Goal: Obtain resource: Download file/media

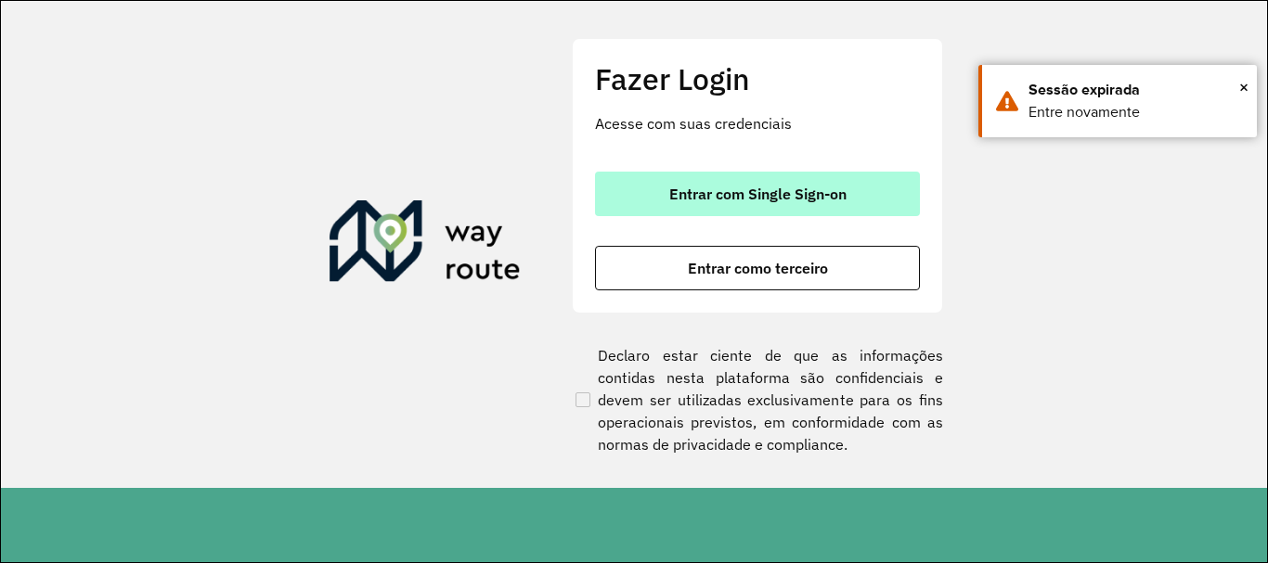
click at [690, 209] on button "Entrar com Single Sign-on" at bounding box center [757, 194] width 325 height 45
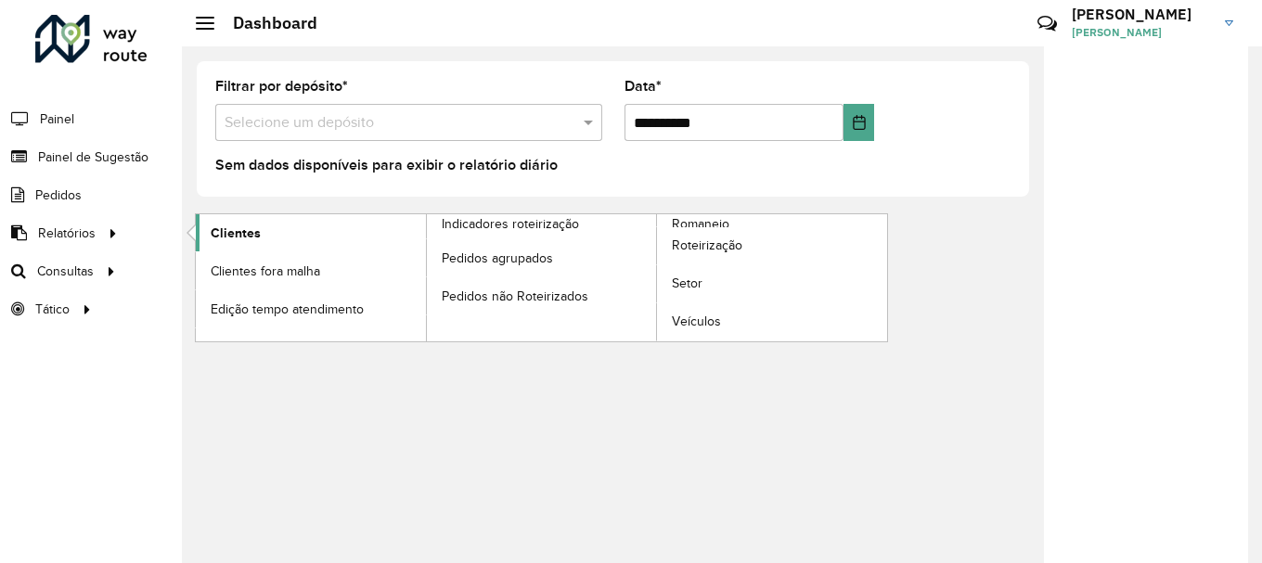
click at [207, 232] on link "Clientes" at bounding box center [311, 232] width 230 height 37
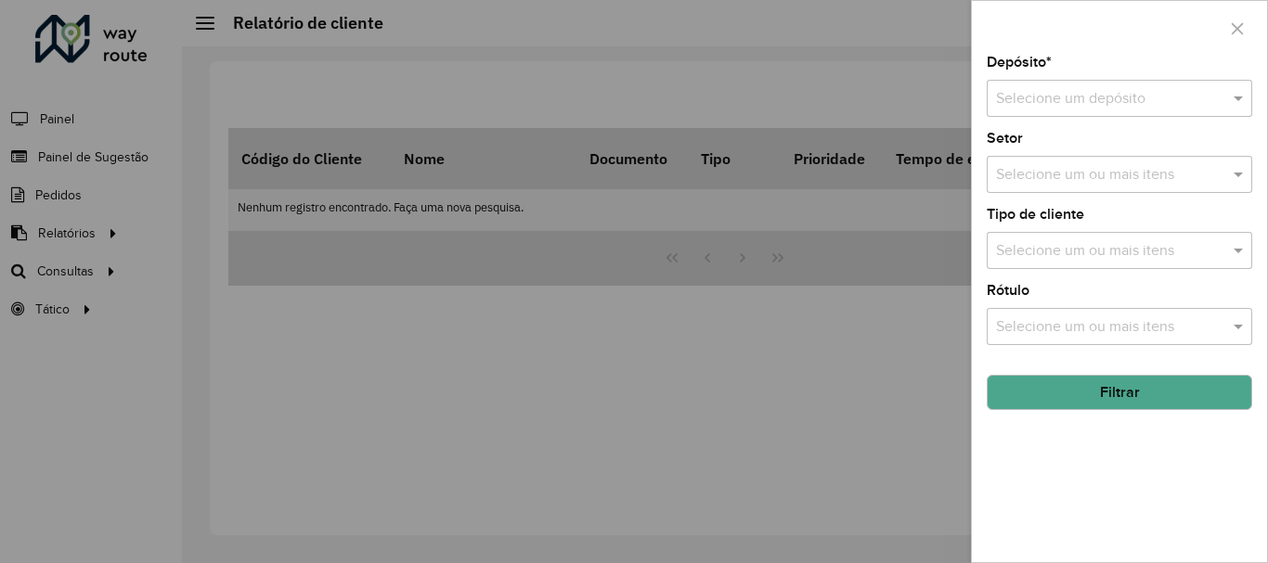
click at [1090, 93] on input "text" at bounding box center [1101, 99] width 210 height 22
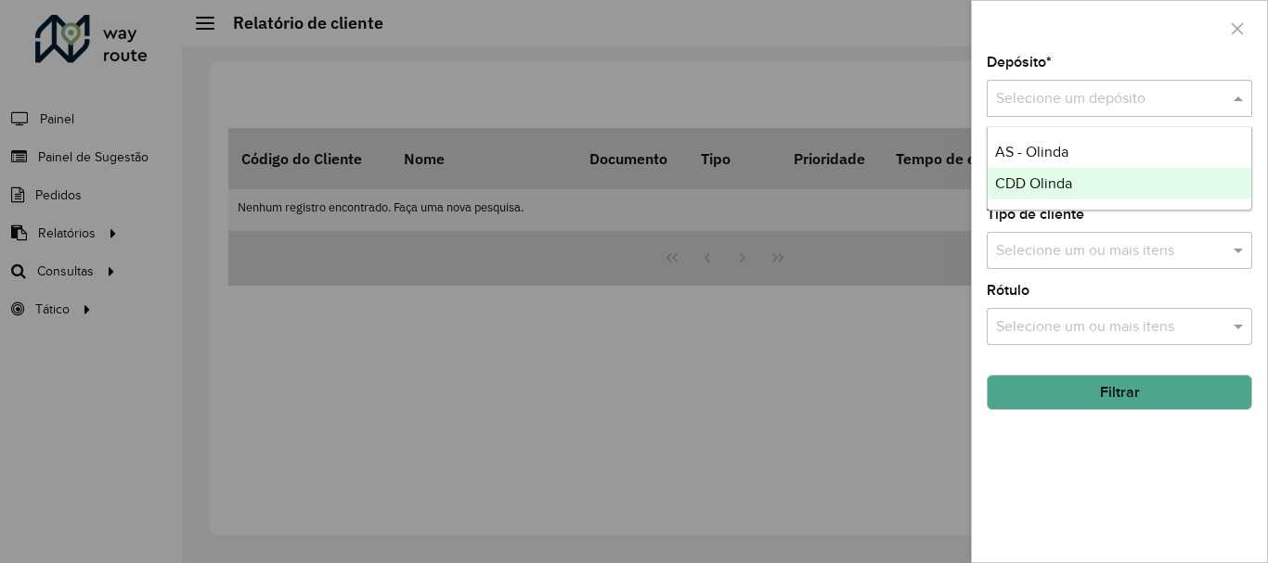
click at [1086, 177] on div "CDD Olinda" at bounding box center [1119, 184] width 264 height 32
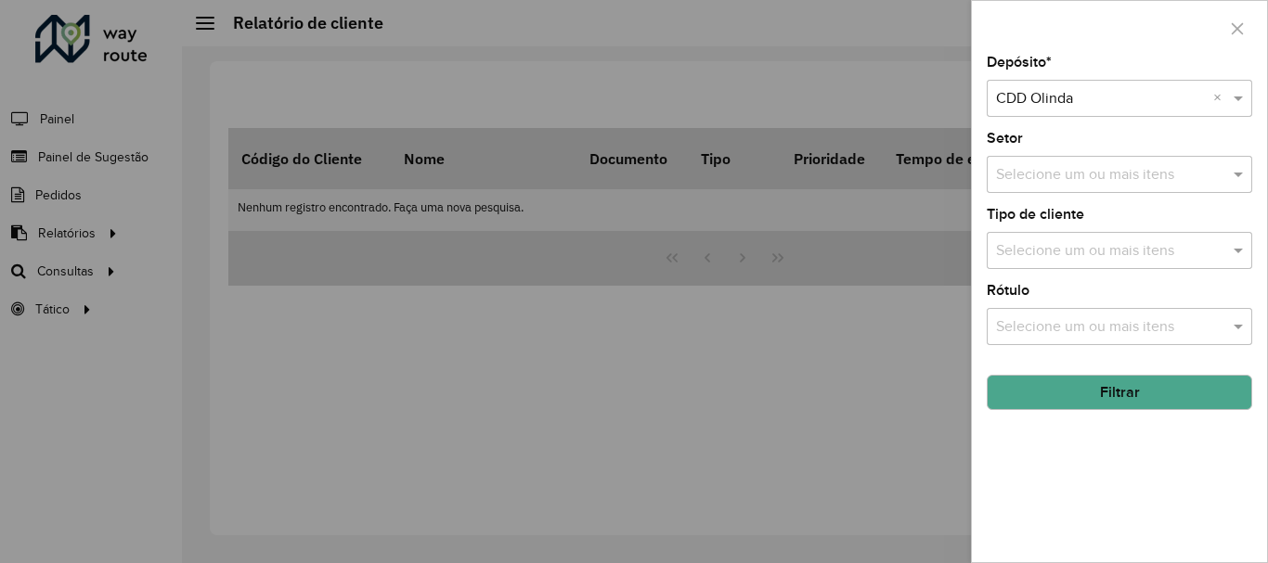
click at [1125, 383] on button "Filtrar" at bounding box center [1119, 392] width 265 height 35
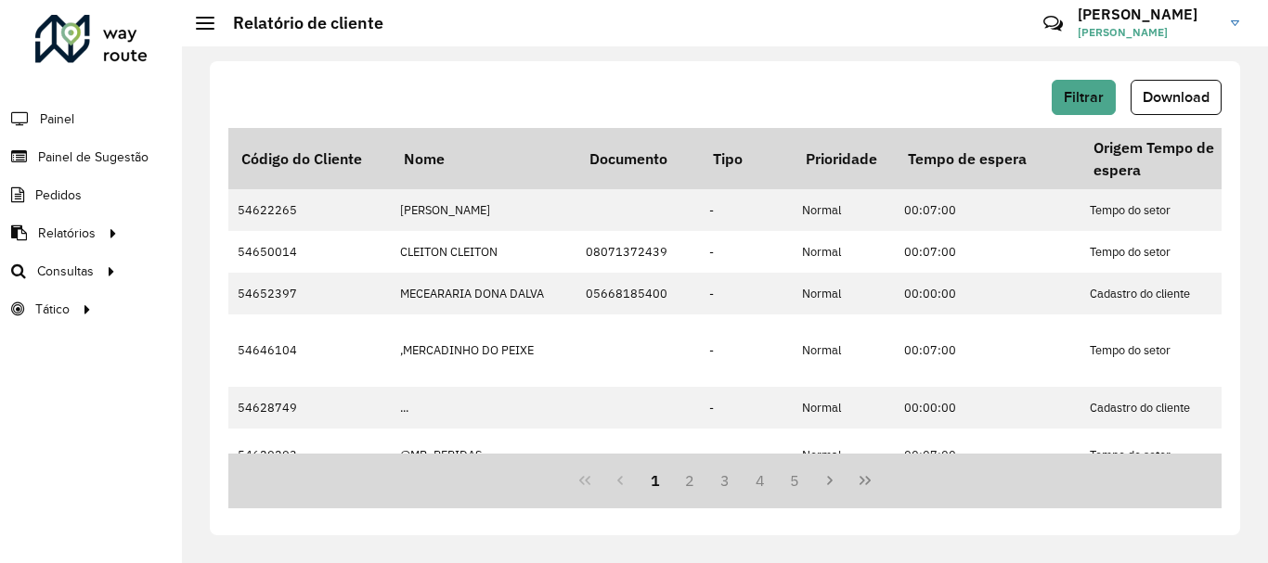
click at [1175, 102] on span "Download" at bounding box center [1175, 97] width 67 height 16
